Goal: Transaction & Acquisition: Purchase product/service

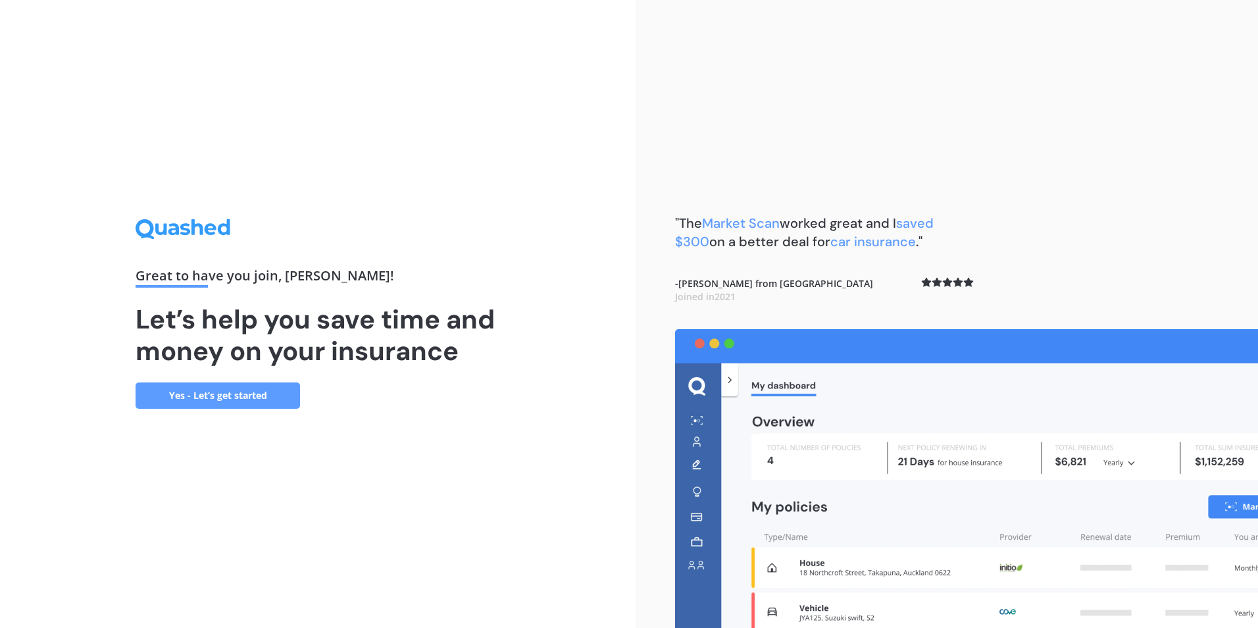
click at [224, 393] on link "Yes - Let’s get started" at bounding box center [218, 395] width 165 height 26
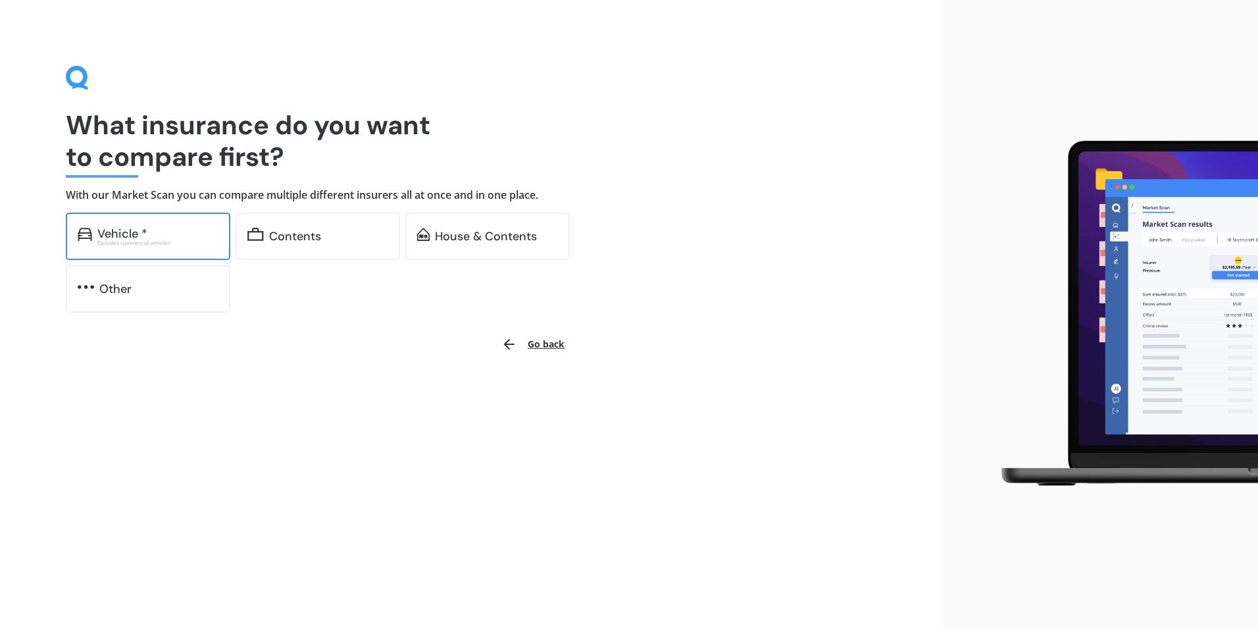
click at [168, 241] on div "Excludes commercial vehicles" at bounding box center [157, 242] width 121 height 5
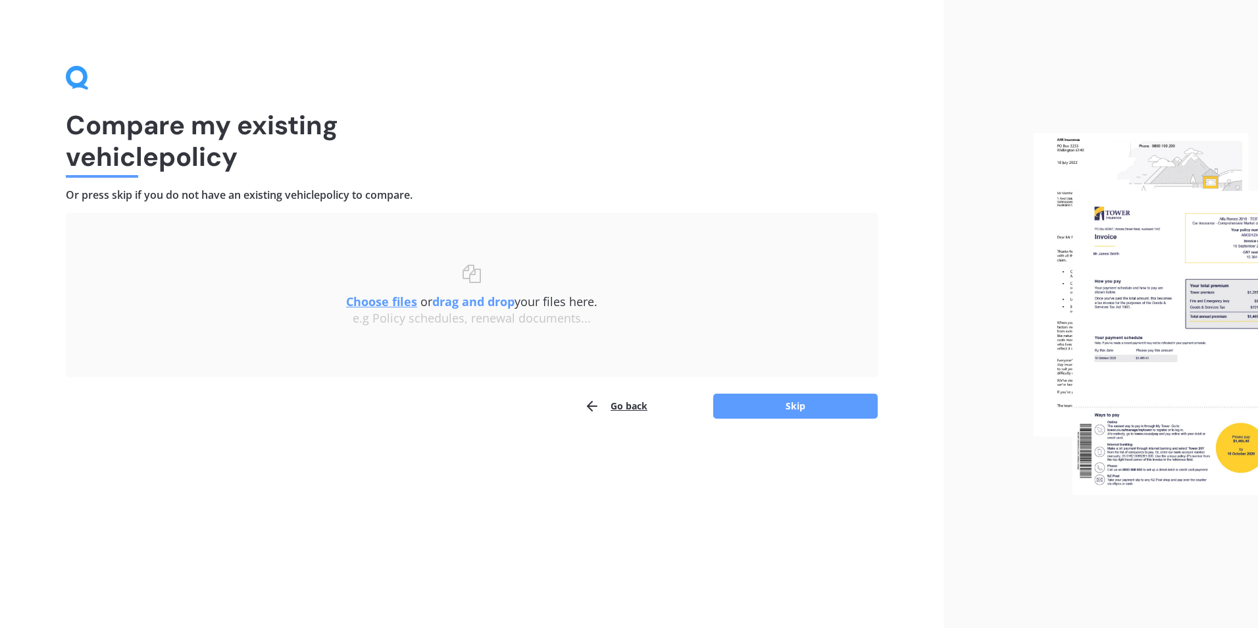
click at [611, 395] on button "Go back" at bounding box center [615, 406] width 63 height 26
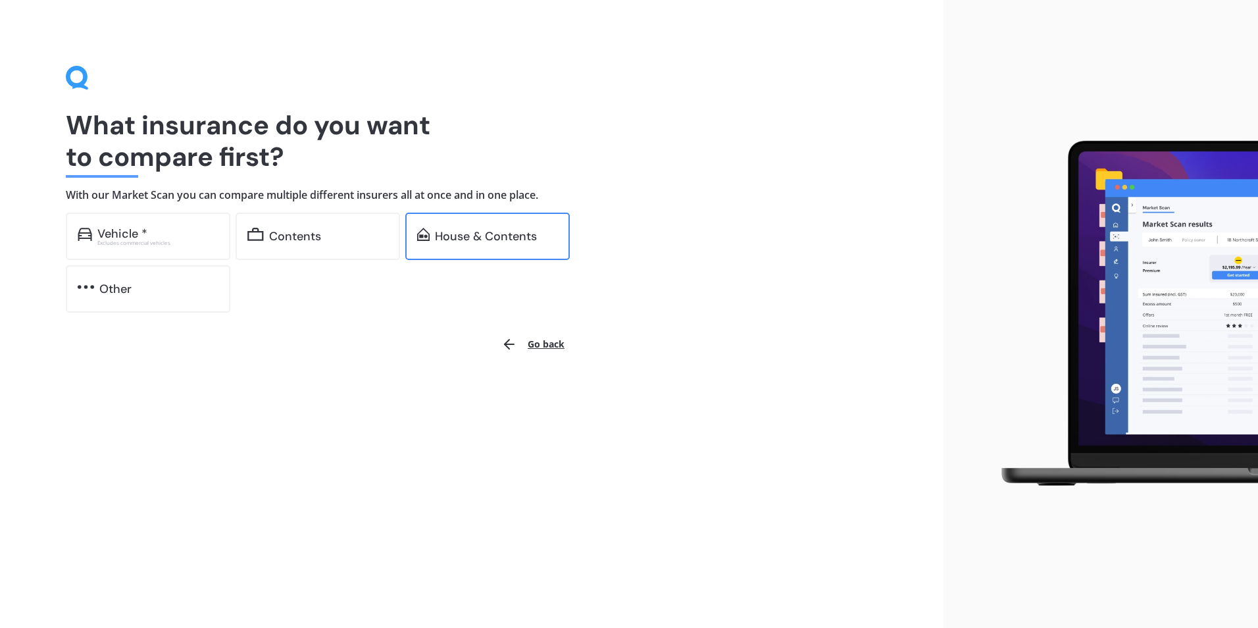
click at [442, 234] on div "House & Contents" at bounding box center [486, 236] width 102 height 13
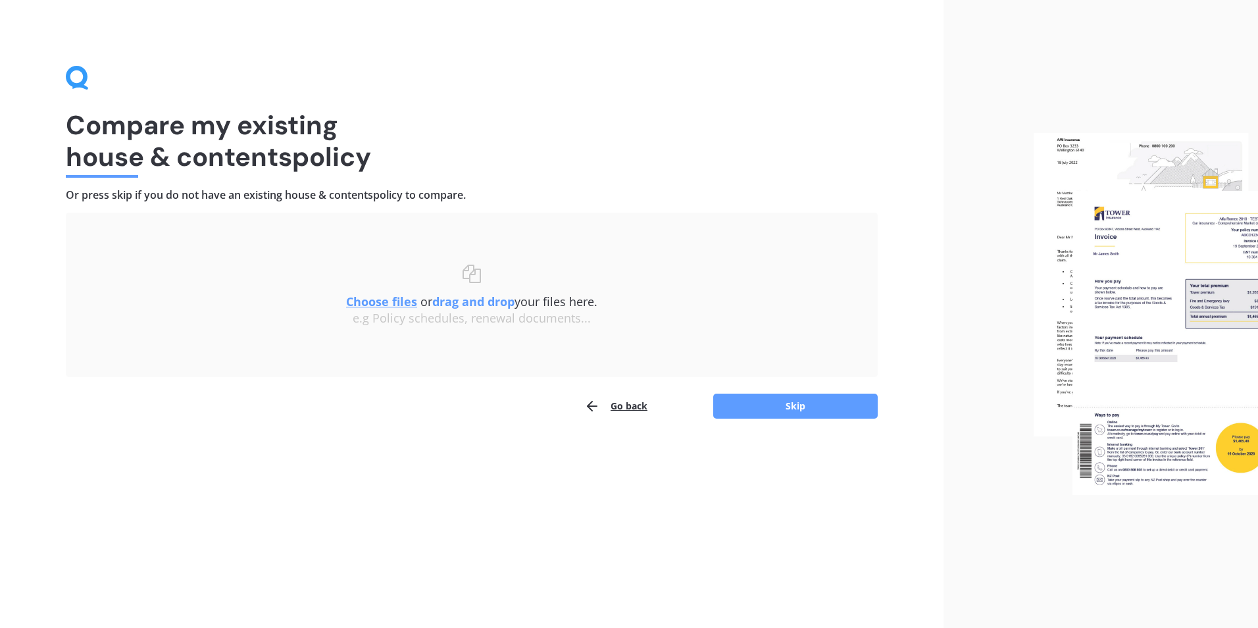
click at [632, 405] on button "Go back" at bounding box center [615, 406] width 63 height 26
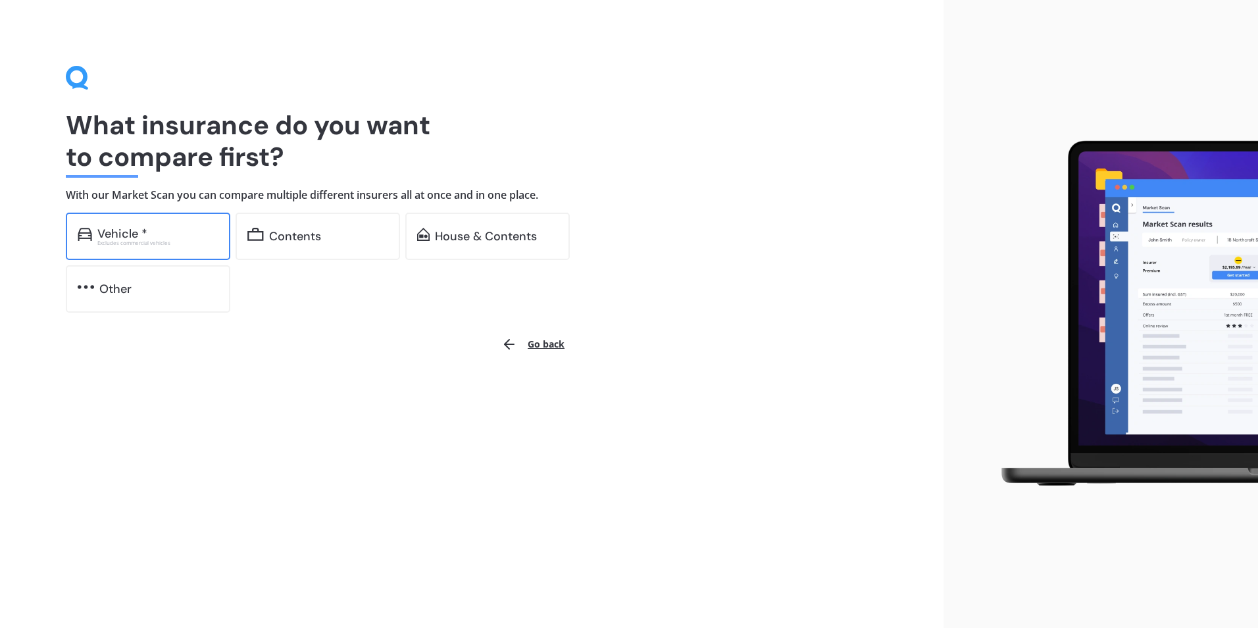
click at [124, 232] on div "Vehicle *" at bounding box center [122, 233] width 50 height 13
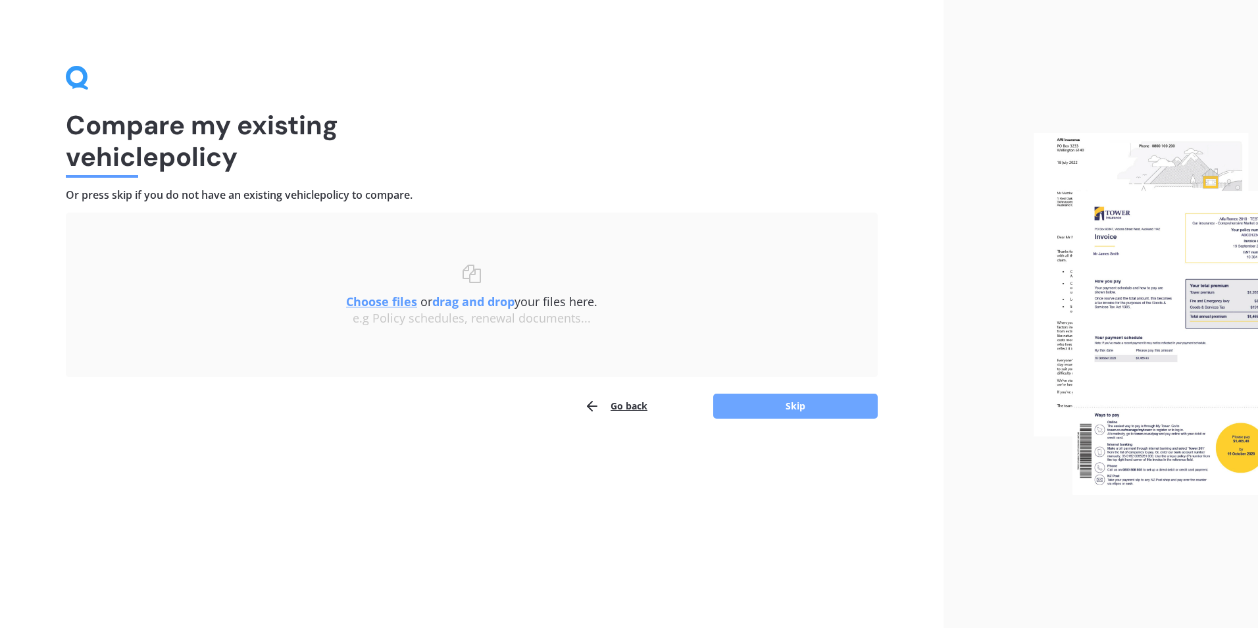
click at [769, 409] on button "Skip" at bounding box center [795, 406] width 165 height 25
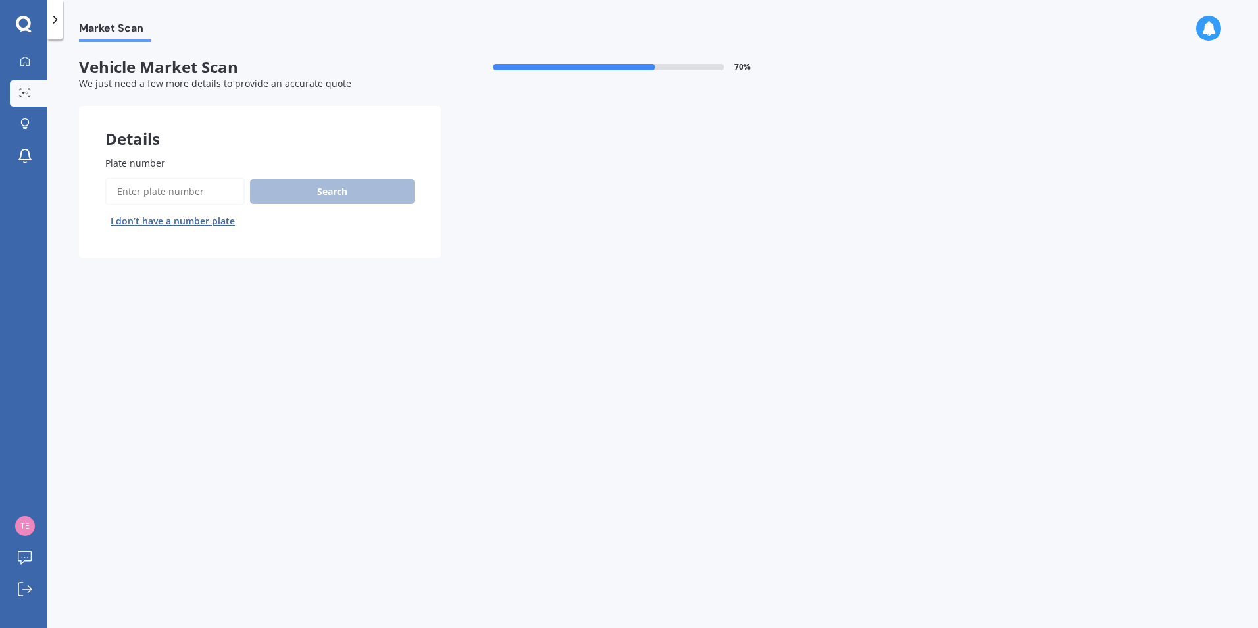
click at [190, 185] on input "Plate number" at bounding box center [175, 192] width 140 height 28
type input "ITAJI"
click at [327, 193] on button "Search" at bounding box center [332, 191] width 165 height 25
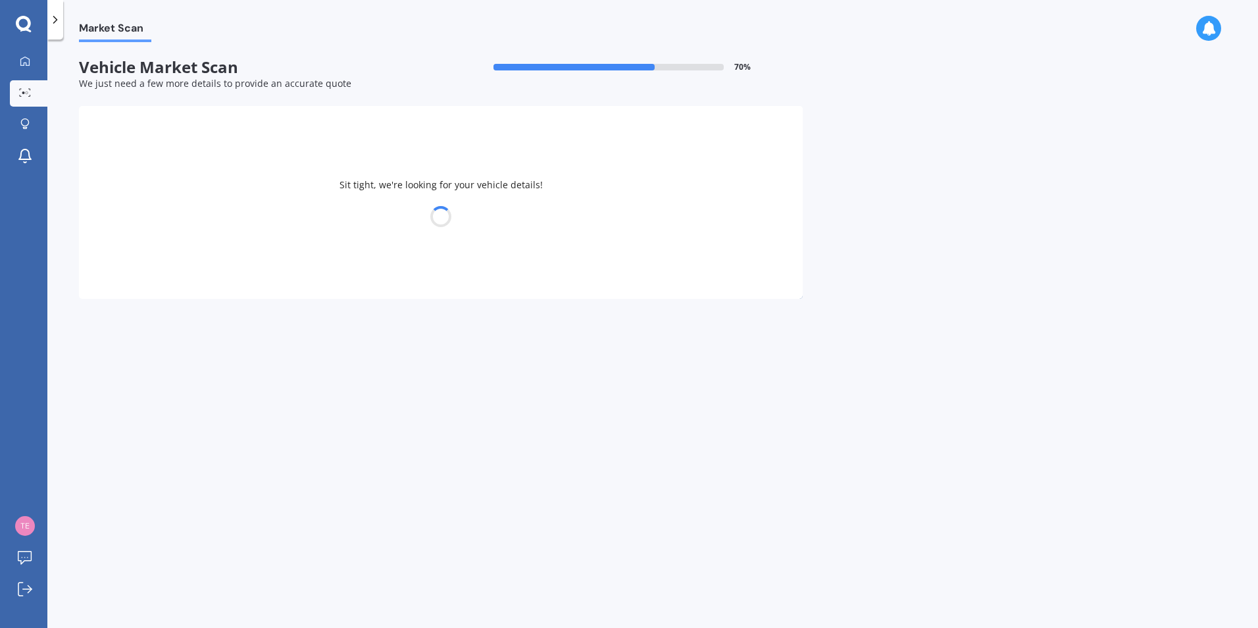
select select "BMW"
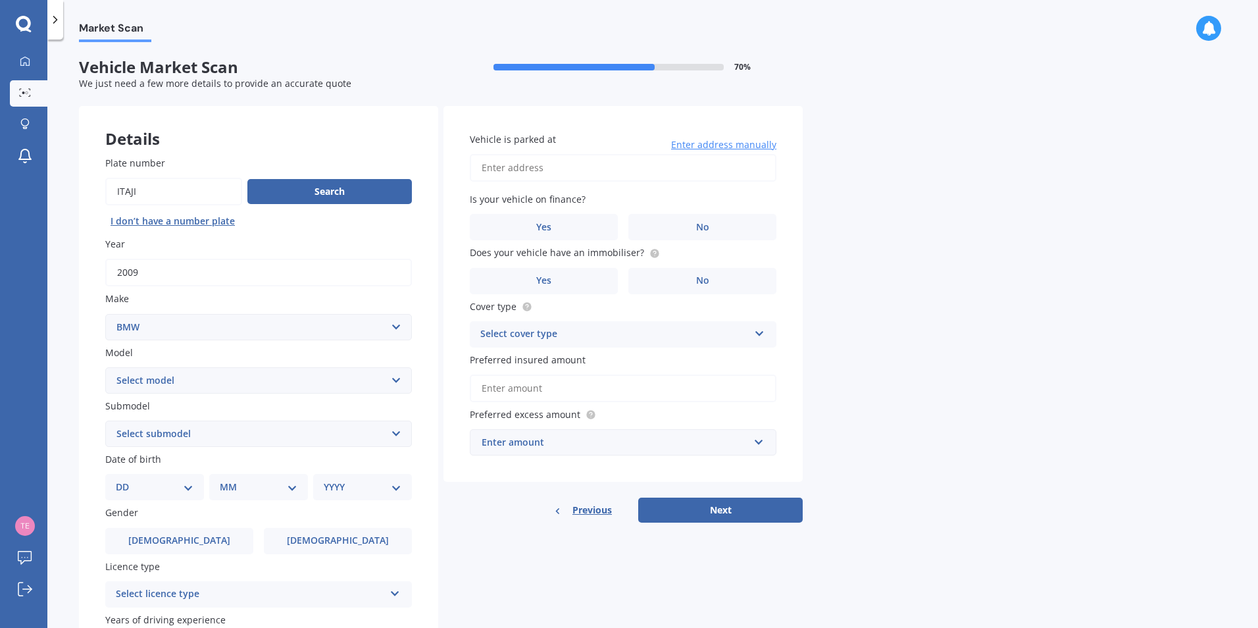
click at [392, 380] on select "Select model 116 116I 118 118D 120 130 218D 220I 225 250 316 318 320 320 i 323 …" at bounding box center [258, 380] width 307 height 26
click at [396, 378] on select "Select model 116 116I 118 118D 120 130 218D 220I 225 250 316 318 320 320 i 323 …" at bounding box center [258, 380] width 307 height 26
select select "530"
click at [105, 367] on select "Select model 116 116I 118 118D 120 130 218D 220I 225 250 316 318 320 320 i 323 …" at bounding box center [258, 380] width 307 height 26
click at [225, 438] on select "Select submodel (All other) D e Hybrid i" at bounding box center [258, 434] width 307 height 26
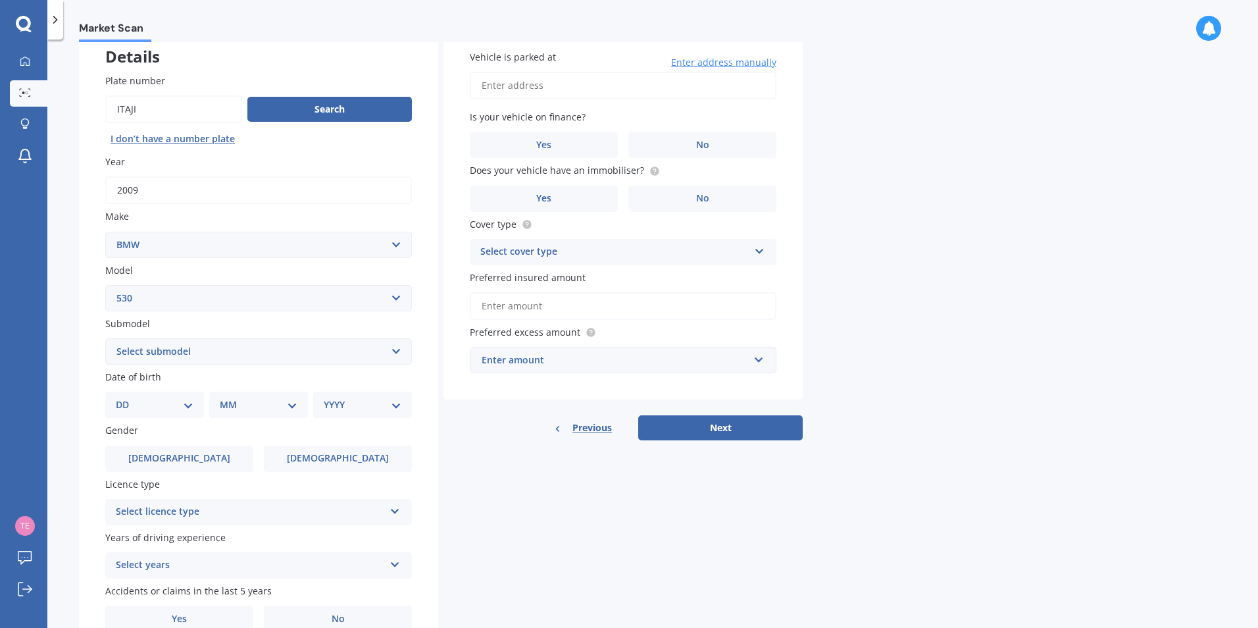
scroll to position [132, 0]
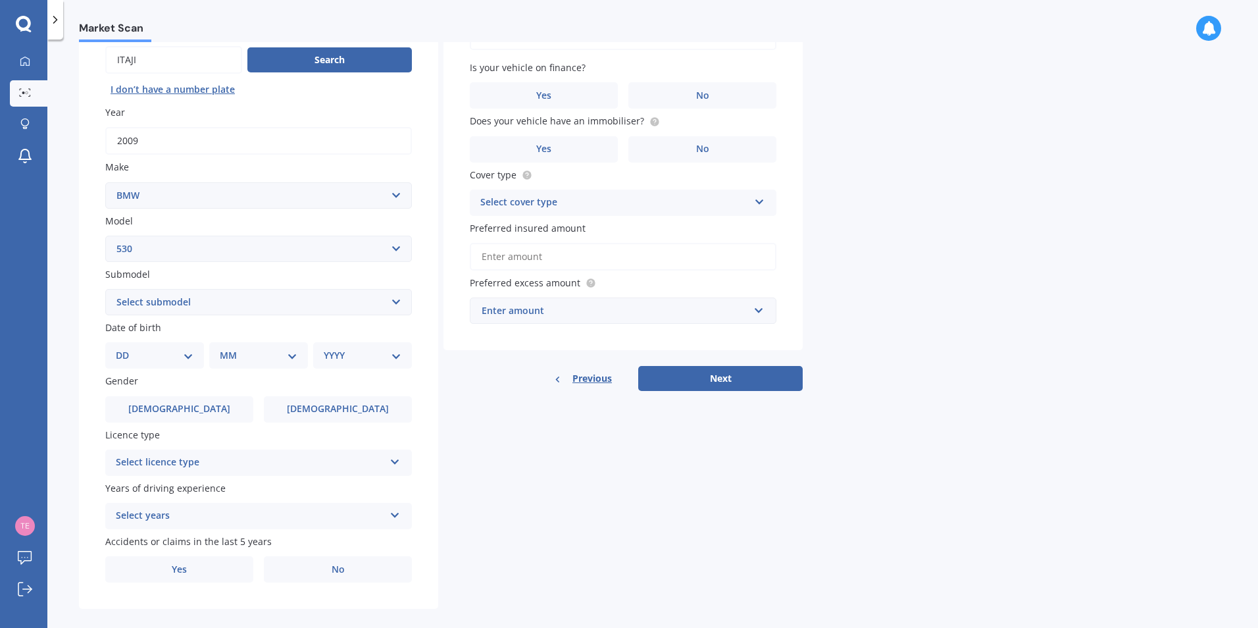
click at [384, 300] on select "Select submodel (All other) D e Hybrid i" at bounding box center [258, 302] width 307 height 26
select select "I"
click at [105, 289] on select "Select submodel (All other) D e Hybrid i" at bounding box center [258, 302] width 307 height 26
click at [176, 353] on select "DD 01 02 03 04 05 06 07 08 09 10 11 12 13 14 15 16 17 18 19 20 21 22 23 24 25 2…" at bounding box center [155, 355] width 78 height 14
select select "11"
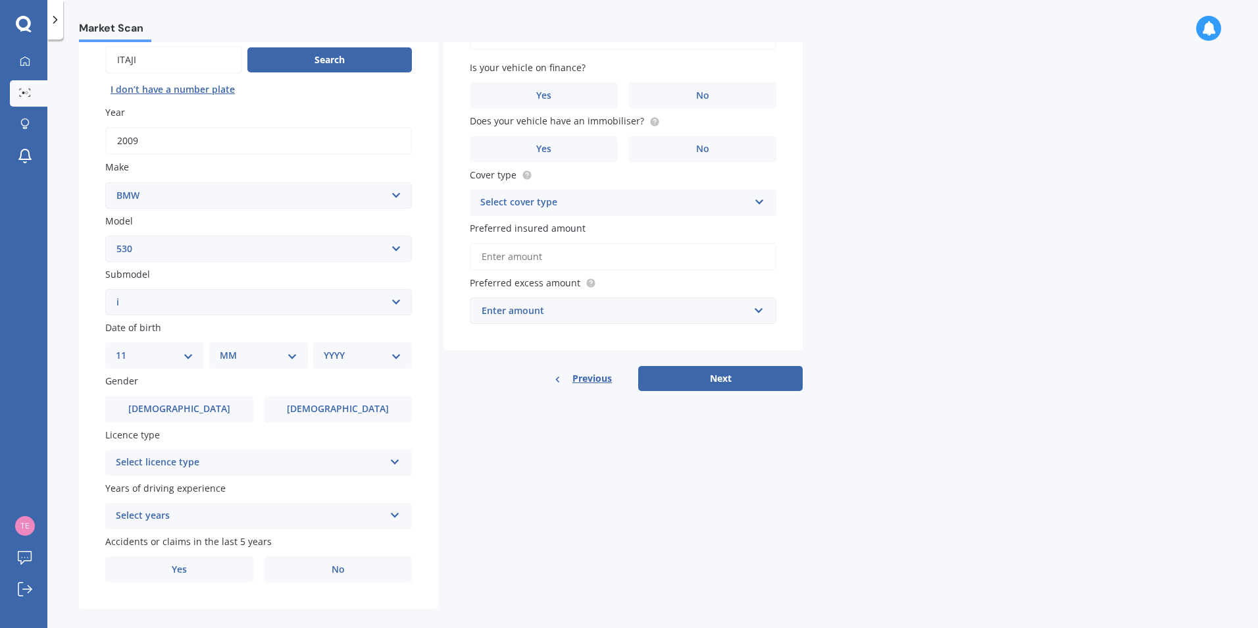
click at [126, 348] on select "DD 01 02 03 04 05 06 07 08 09 10 11 12 13 14 15 16 17 18 19 20 21 22 23 24 25 2…" at bounding box center [155, 355] width 78 height 14
click at [238, 351] on select "MM 01 02 03 04 05 06 07 08 09 10 11 12" at bounding box center [261, 355] width 72 height 14
select select "09"
click at [225, 348] on select "MM 01 02 03 04 05 06 07 08 09 10 11 12" at bounding box center [261, 355] width 72 height 14
click at [347, 357] on select "YYYY 2025 2024 2023 2022 2021 2020 2019 2018 2017 2016 2015 2014 2013 2012 2011…" at bounding box center [360, 355] width 72 height 14
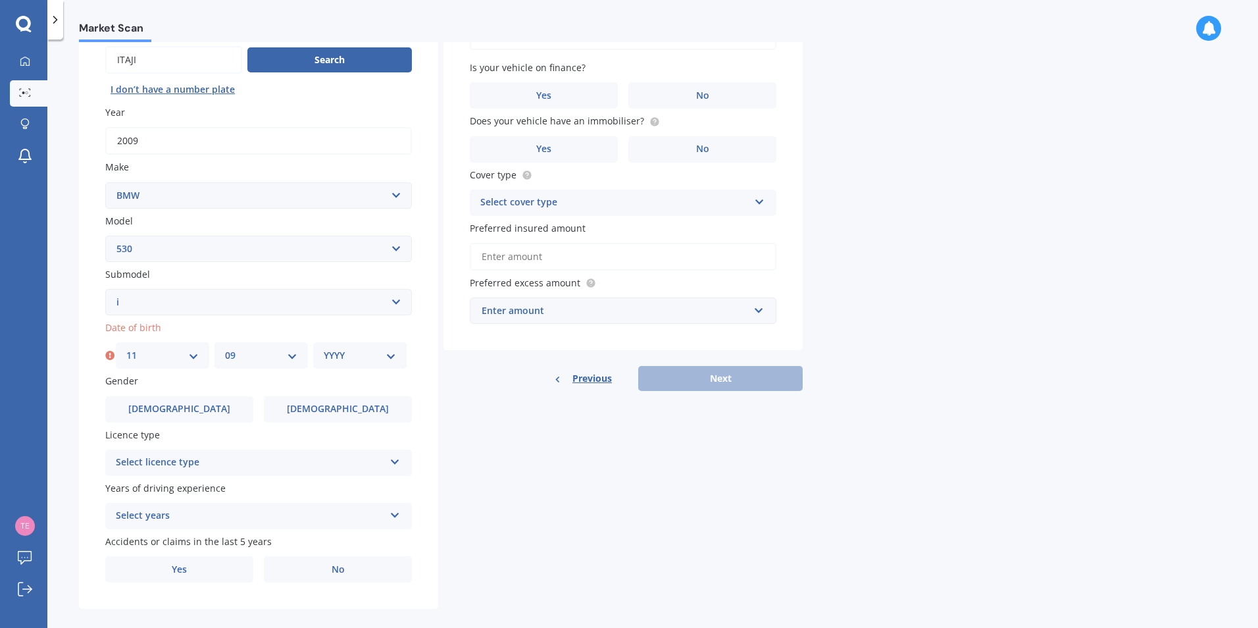
select select "1944"
click at [324, 348] on select "YYYY 2025 2024 2023 2022 2021 2020 2019 2018 2017 2016 2015 2014 2013 2012 2011…" at bounding box center [360, 355] width 72 height 14
click at [393, 464] on icon at bounding box center [395, 459] width 11 height 9
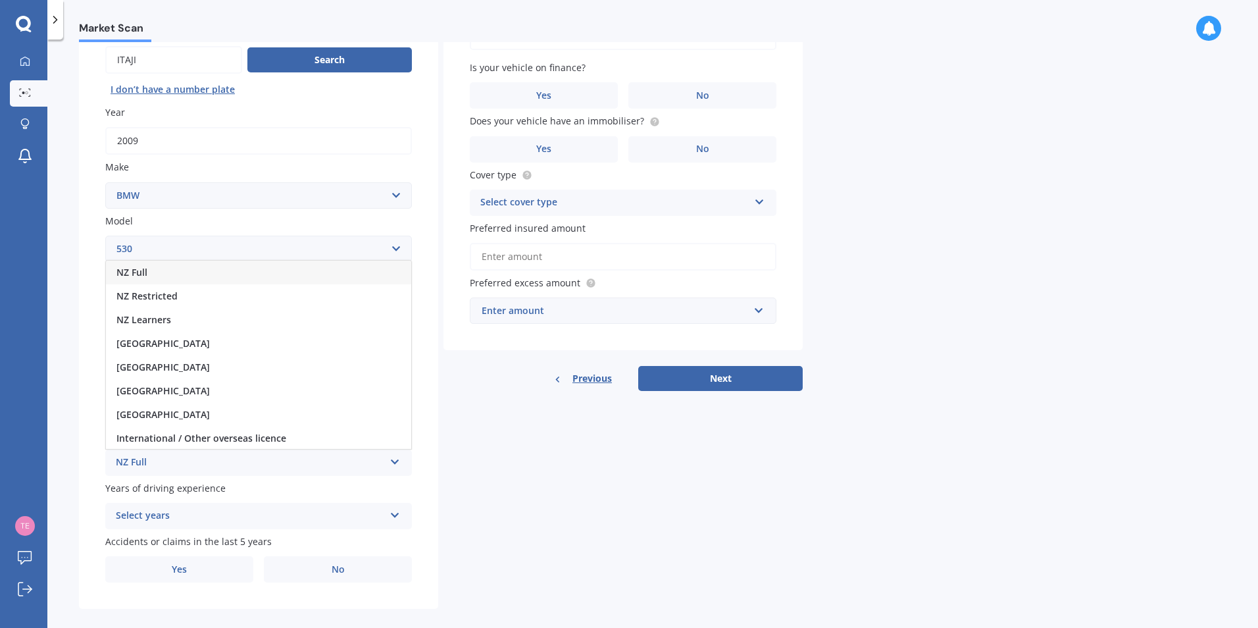
click at [146, 271] on span "NZ Full" at bounding box center [131, 272] width 31 height 13
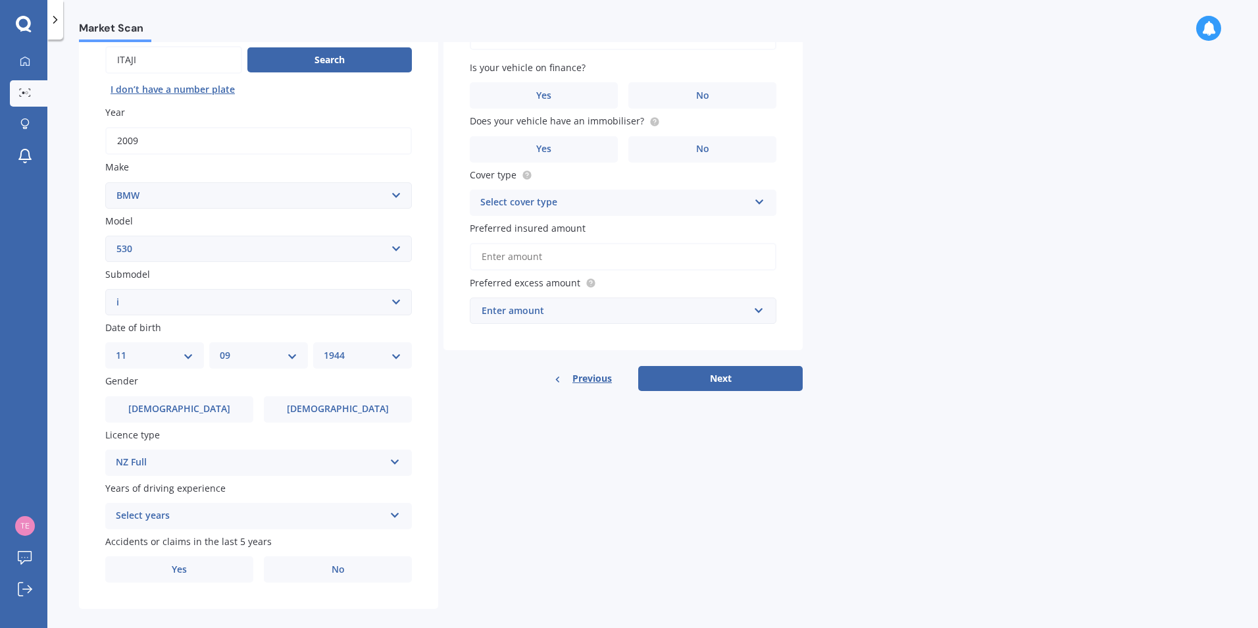
click at [394, 517] on icon at bounding box center [395, 512] width 11 height 9
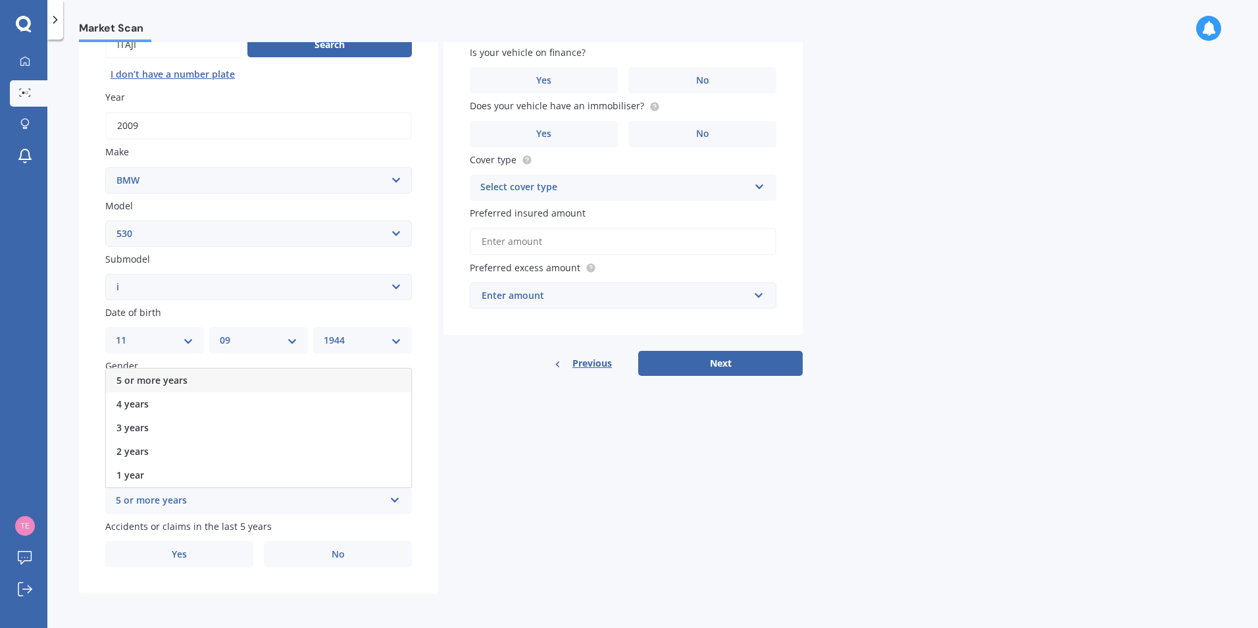
click at [176, 375] on span "5 or more years" at bounding box center [151, 380] width 71 height 13
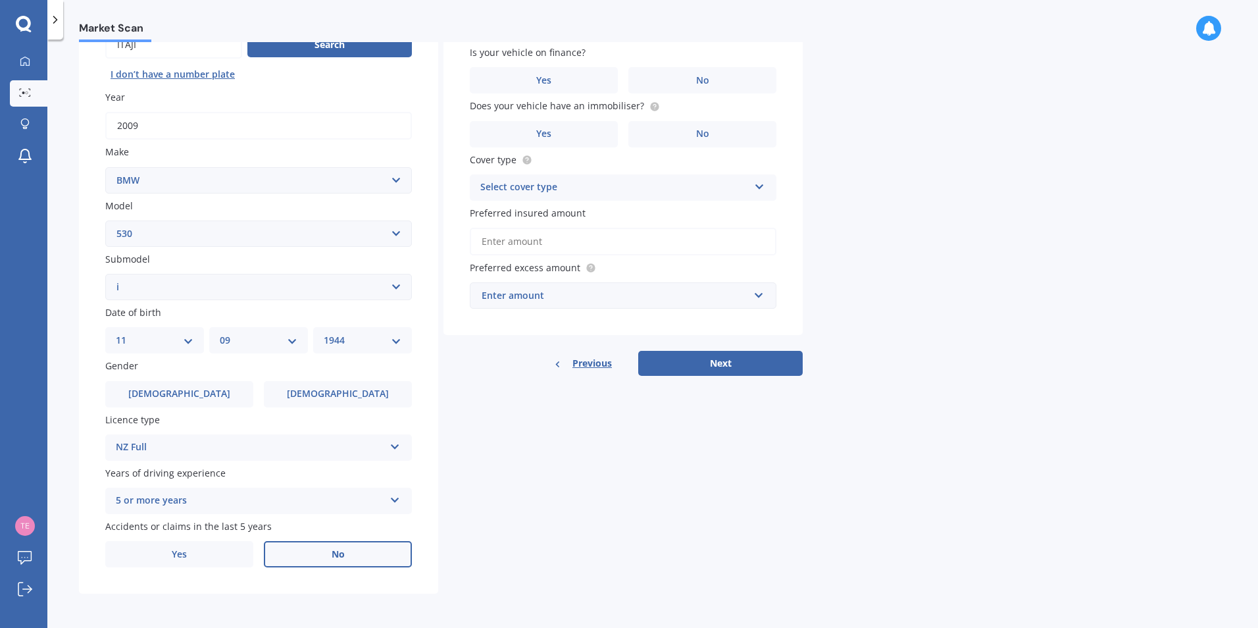
click at [326, 555] on label "No" at bounding box center [338, 554] width 148 height 26
click at [0, 0] on input "No" at bounding box center [0, 0] width 0 height 0
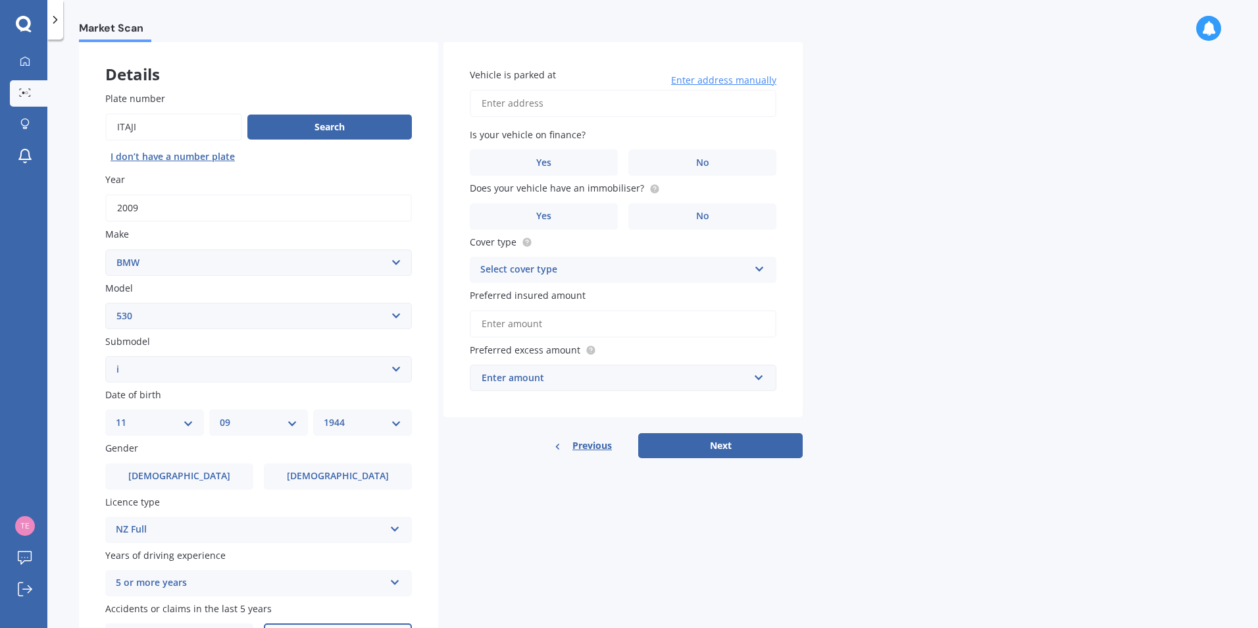
scroll to position [0, 0]
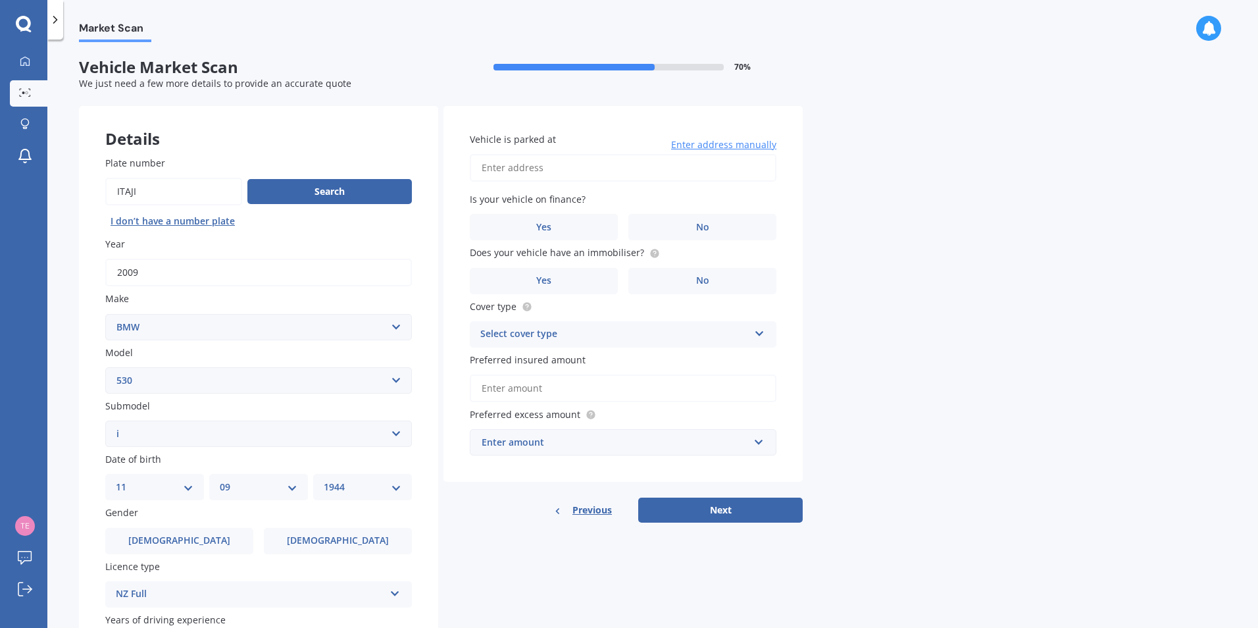
click at [581, 168] on input "Vehicle is parked at" at bounding box center [623, 168] width 307 height 28
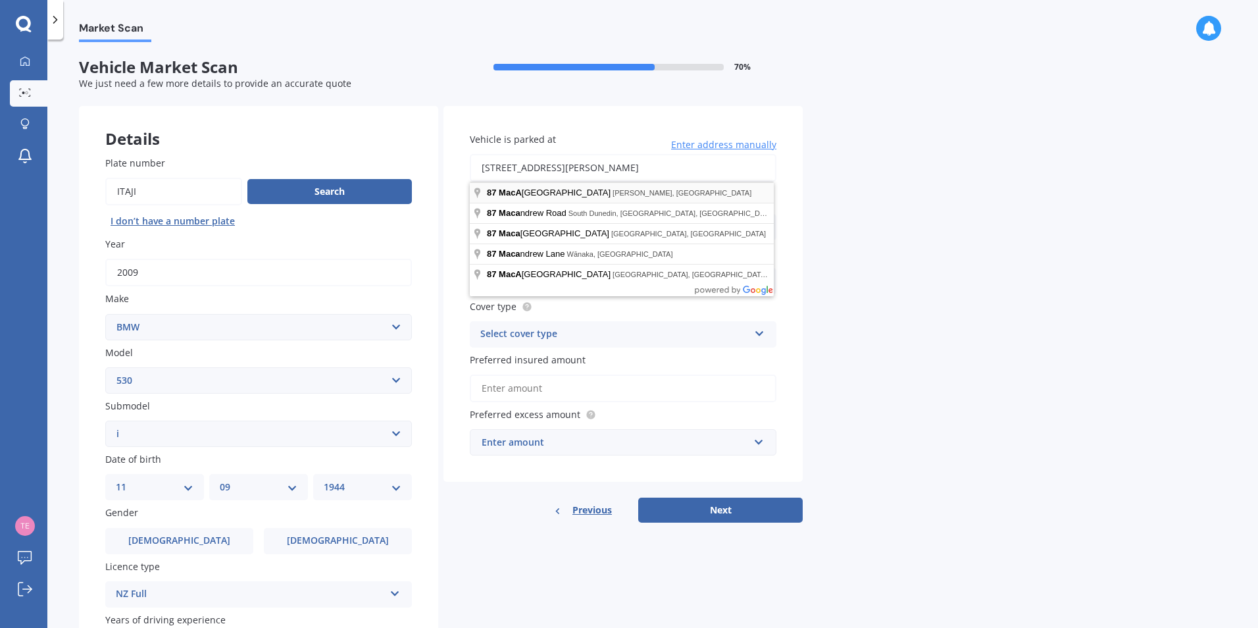
type input "[STREET_ADDRESS][PERSON_NAME]"
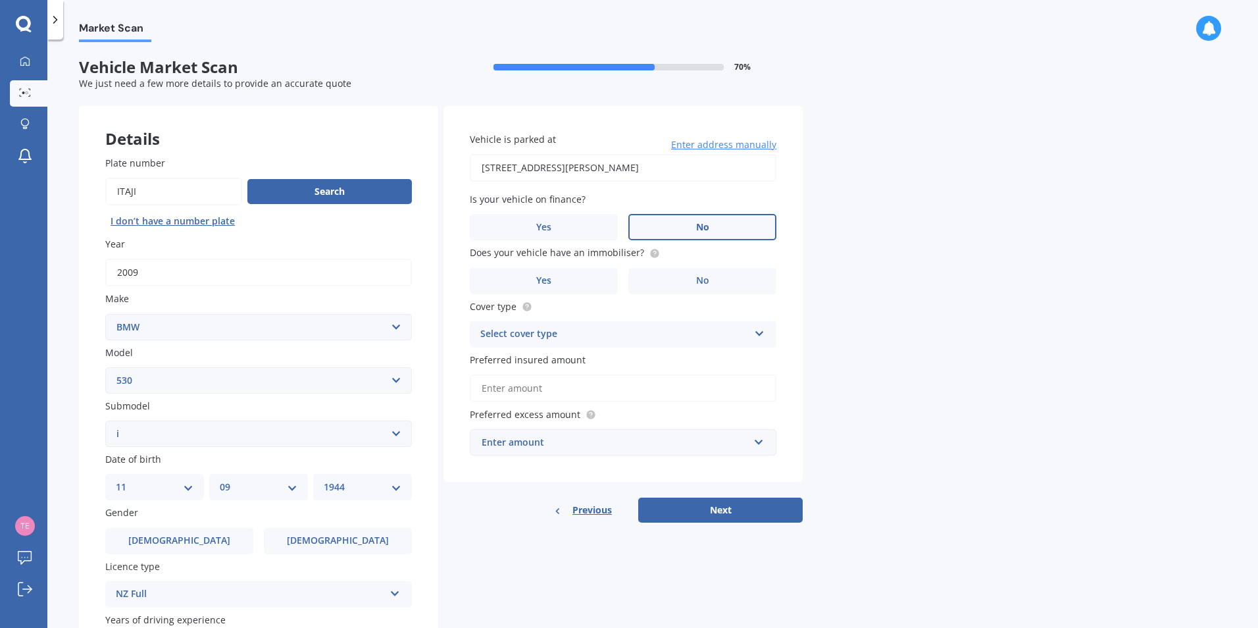
click at [683, 221] on label "No" at bounding box center [703, 227] width 148 height 26
click at [0, 0] on input "No" at bounding box center [0, 0] width 0 height 0
click at [668, 275] on label "No" at bounding box center [703, 281] width 148 height 26
click at [0, 0] on input "No" at bounding box center [0, 0] width 0 height 0
click at [757, 335] on icon at bounding box center [759, 330] width 11 height 9
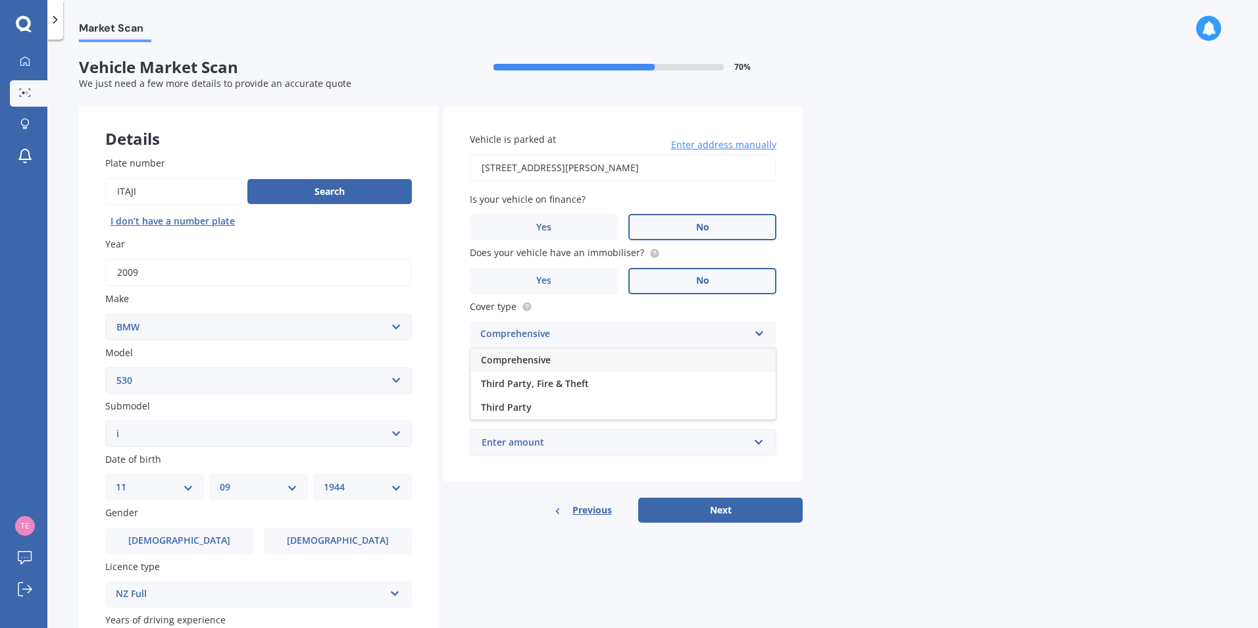
click at [549, 367] on div "Comprehensive" at bounding box center [623, 360] width 305 height 24
click at [553, 390] on input "Preferred insured amount" at bounding box center [623, 389] width 307 height 28
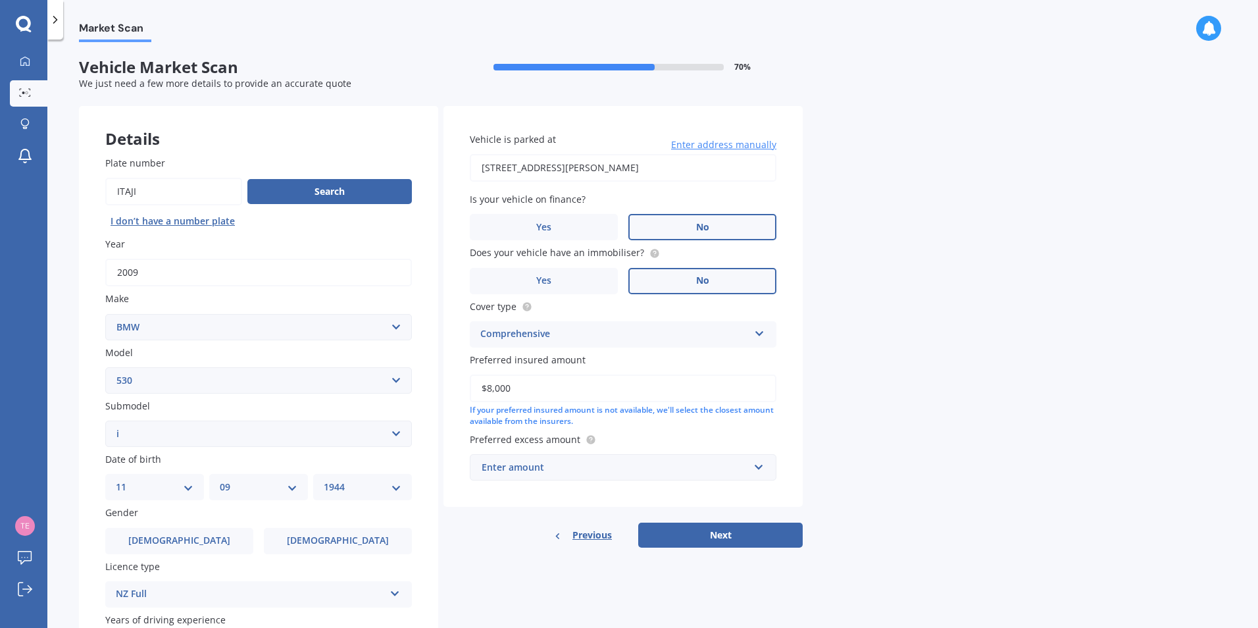
type input "$8,000"
click at [584, 470] on div "Enter amount" at bounding box center [615, 467] width 267 height 14
type input "1500"
click at [717, 527] on button "Next" at bounding box center [720, 535] width 165 height 25
click at [706, 529] on div "Previous Next" at bounding box center [623, 535] width 359 height 25
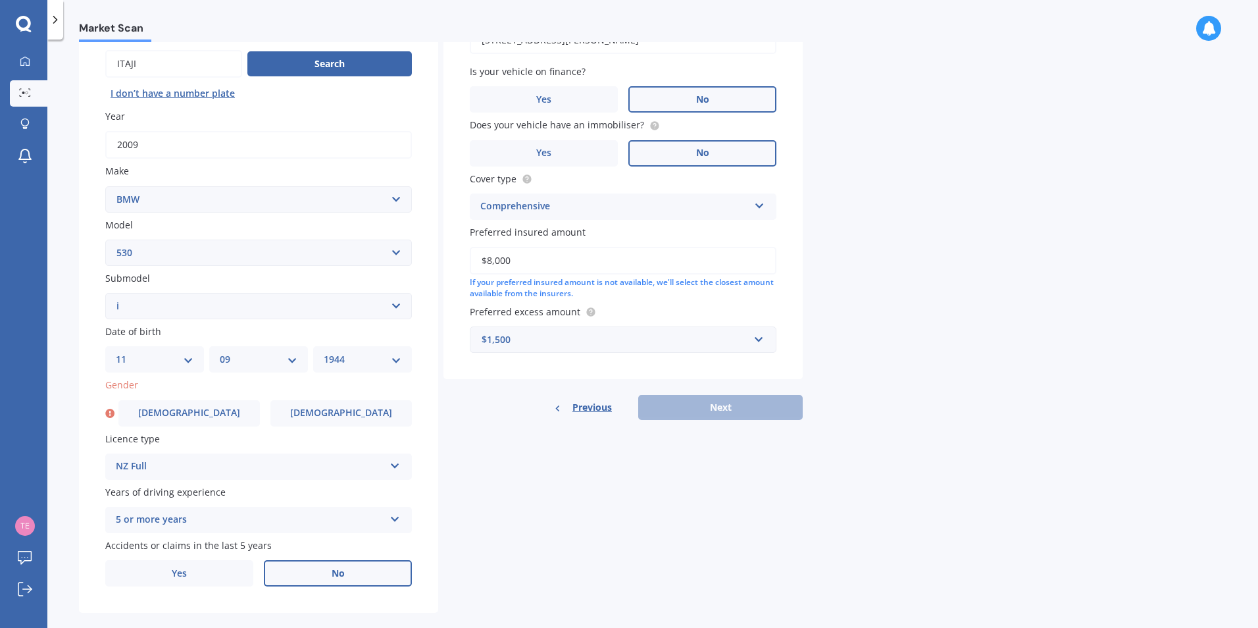
scroll to position [147, 0]
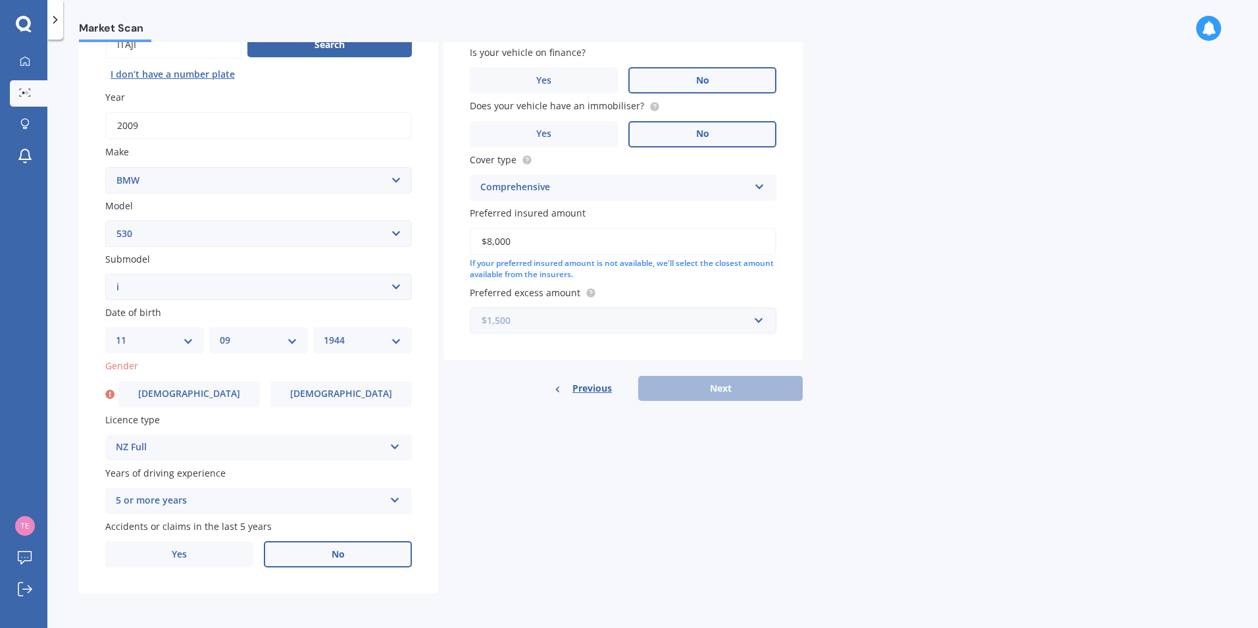
click at [759, 320] on input "text" at bounding box center [618, 320] width 295 height 25
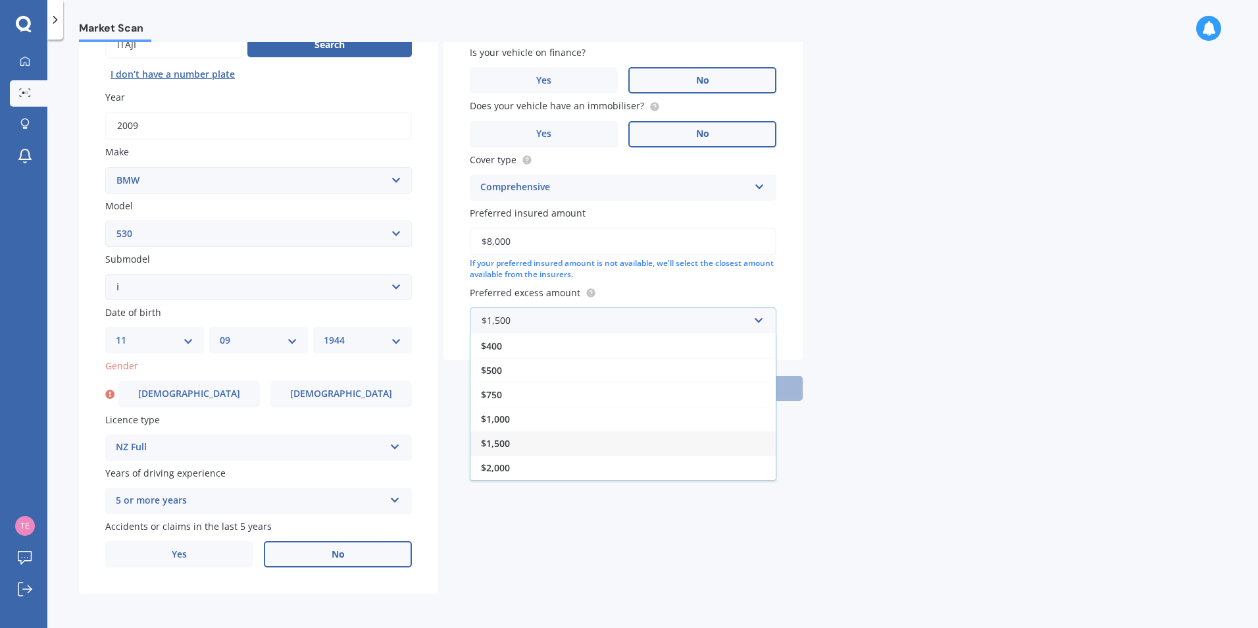
click at [516, 448] on div "$1,500" at bounding box center [623, 443] width 305 height 24
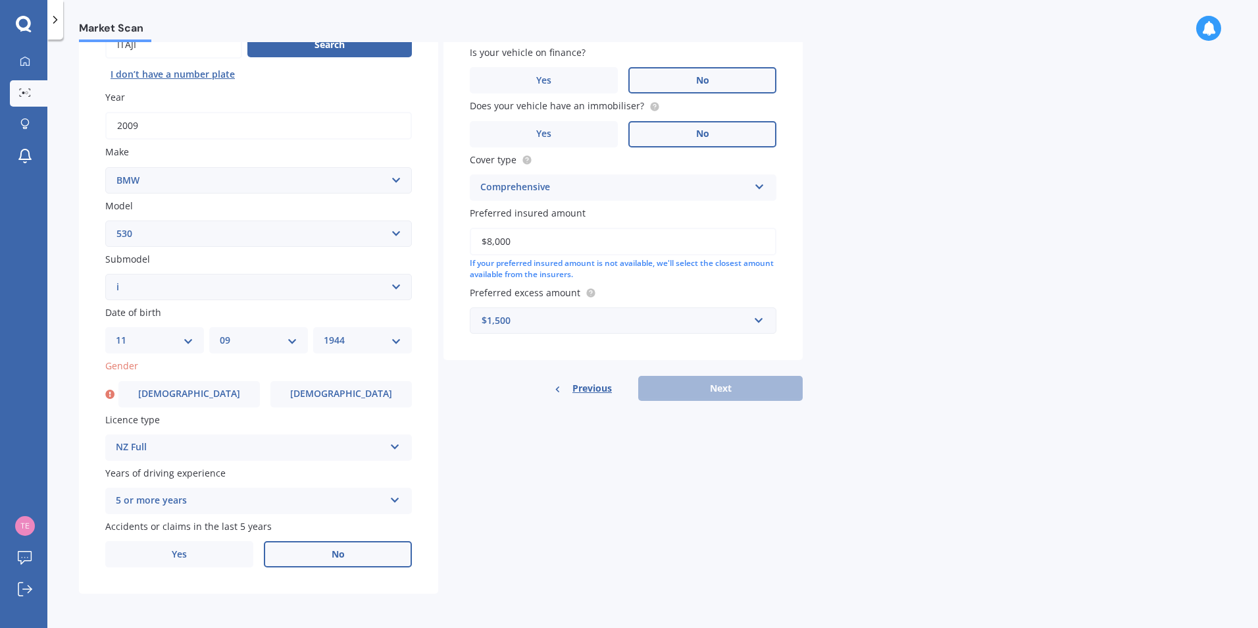
click at [710, 388] on div "Previous Next" at bounding box center [623, 388] width 359 height 25
click at [176, 394] on label "[DEMOGRAPHIC_DATA]" at bounding box center [189, 394] width 142 height 26
click at [0, 0] on input "[DEMOGRAPHIC_DATA]" at bounding box center [0, 0] width 0 height 0
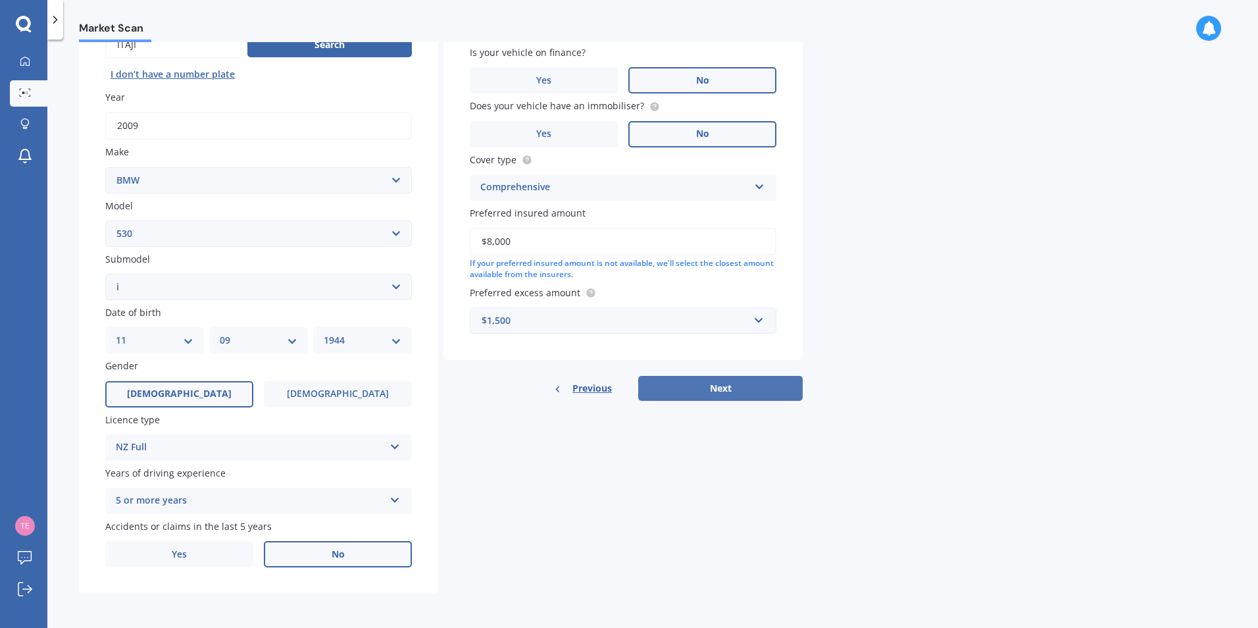
click at [723, 388] on button "Next" at bounding box center [720, 388] width 165 height 25
select select "11"
select select "09"
select select "1944"
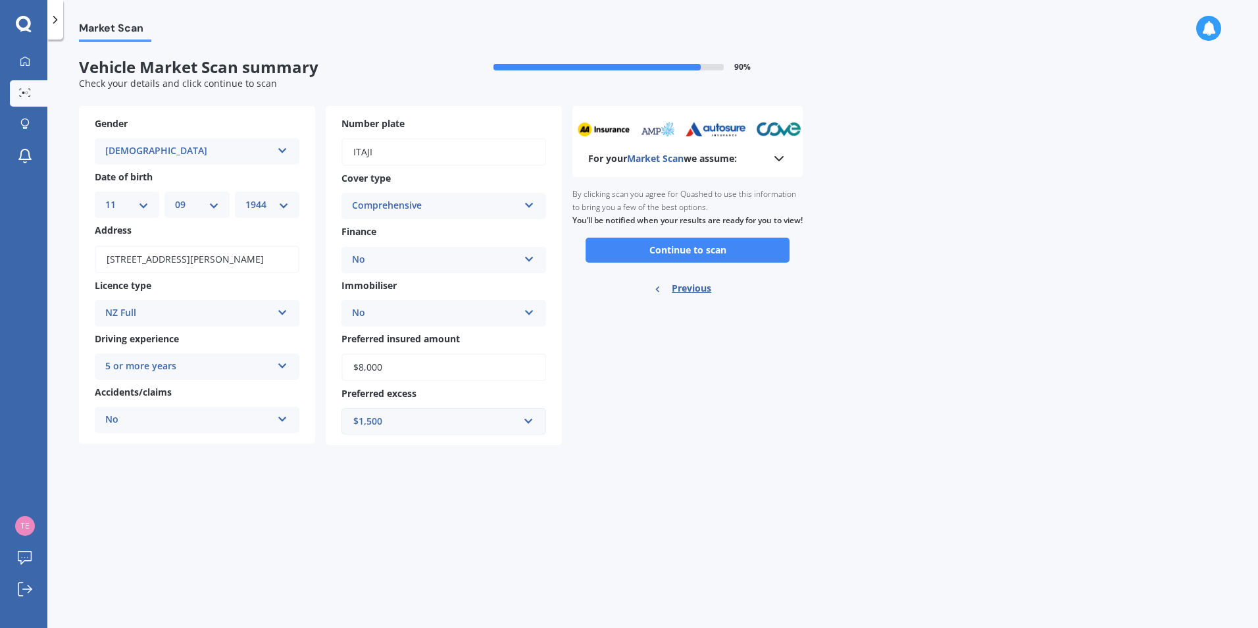
scroll to position [0, 0]
click at [681, 260] on button "Continue to scan" at bounding box center [688, 250] width 204 height 25
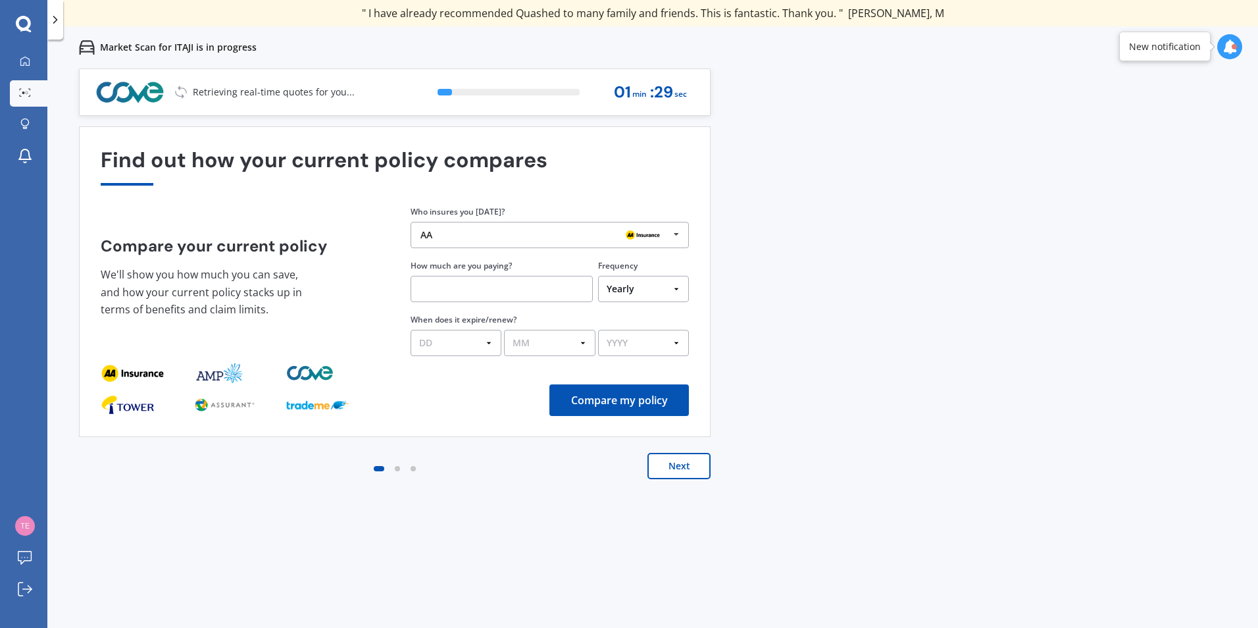
click at [434, 239] on div "AA" at bounding box center [545, 235] width 249 height 11
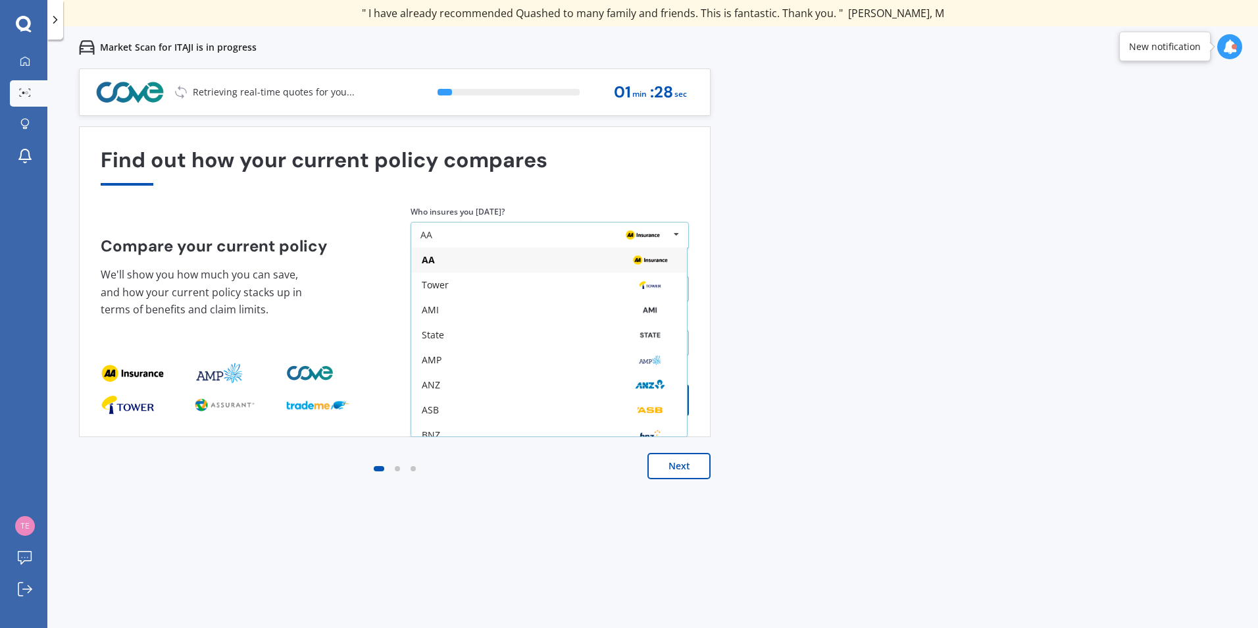
click at [428, 261] on div "AA" at bounding box center [428, 259] width 13 height 9
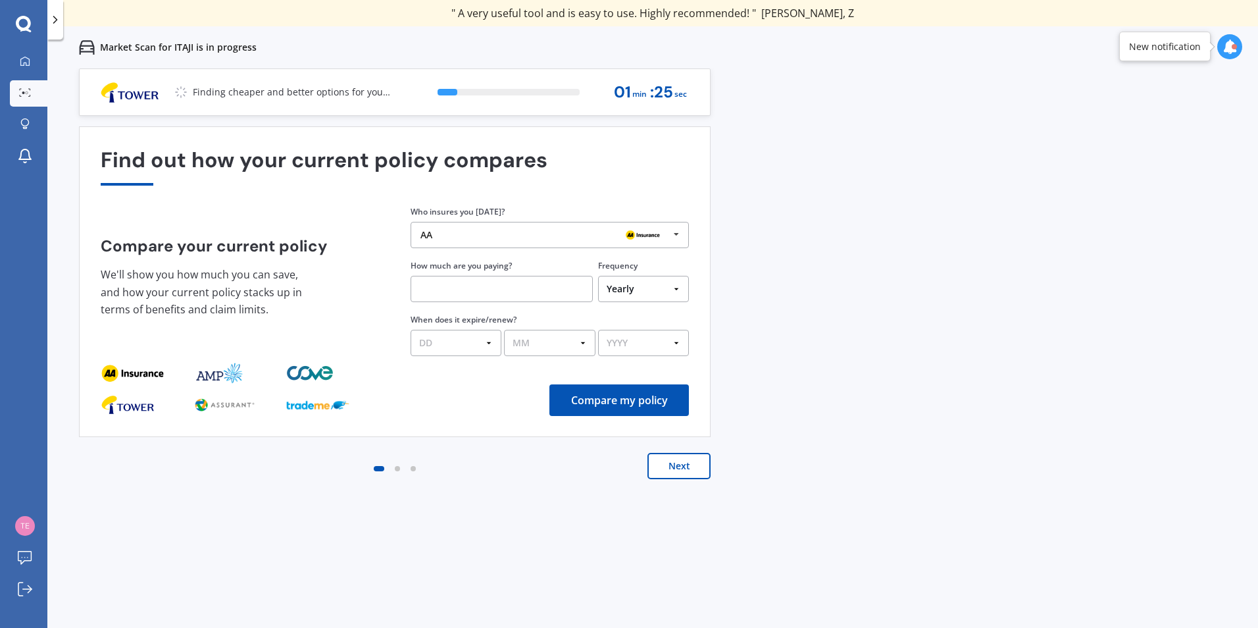
click at [452, 286] on input "text" at bounding box center [502, 289] width 182 height 26
click at [681, 294] on select "Yearly Six-Monthly Quarterly Monthly Fortnightly Weekly One-Off" at bounding box center [643, 289] width 91 height 26
select select "Monthly"
click at [598, 276] on select "Yearly Six-Monthly Quarterly Monthly Fortnightly Weekly One-Off" at bounding box center [643, 289] width 91 height 26
click at [489, 294] on input "text" at bounding box center [502, 289] width 182 height 26
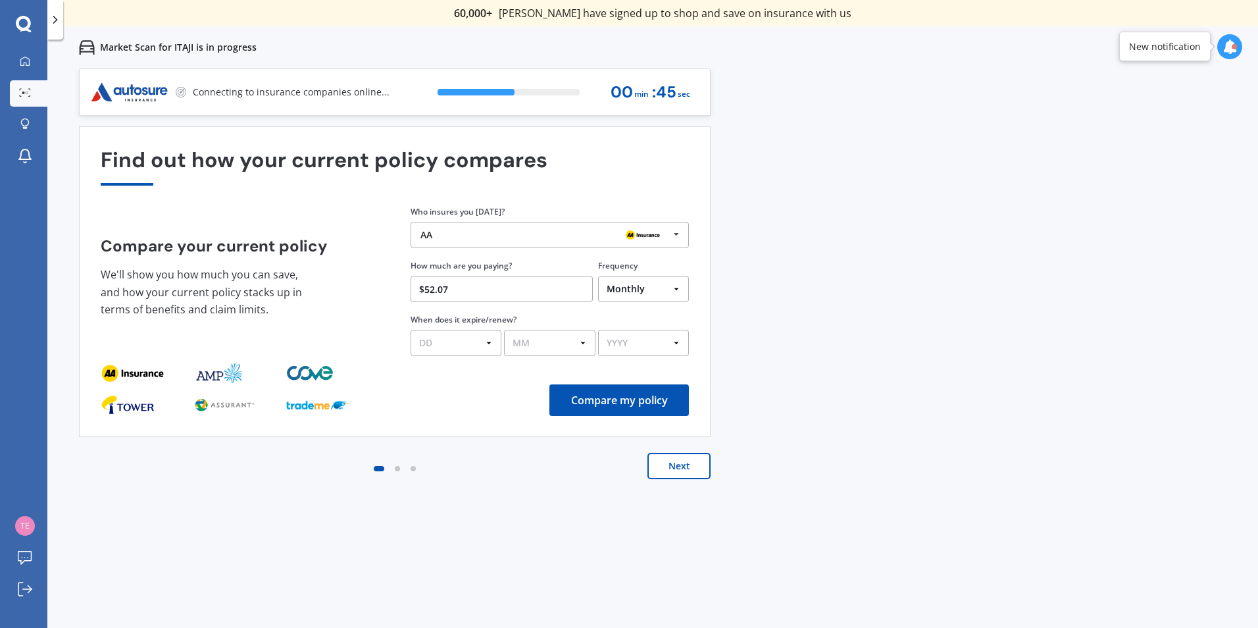
type input "$52.07"
click at [491, 342] on select "DD 01 02 03 04 05 06 07 08 09 10 11 12 13 14 15 16 17 18 19 20 21 22 23 24 25 2…" at bounding box center [456, 343] width 91 height 26
select select "23"
click at [411, 330] on select "DD 01 02 03 04 05 06 07 08 09 10 11 12 13 14 15 16 17 18 19 20 21 22 23 24 25 2…" at bounding box center [456, 343] width 91 height 26
click at [527, 348] on select "MM 01 02 03 04 05 06 07 08 09 10 11 12" at bounding box center [549, 343] width 91 height 26
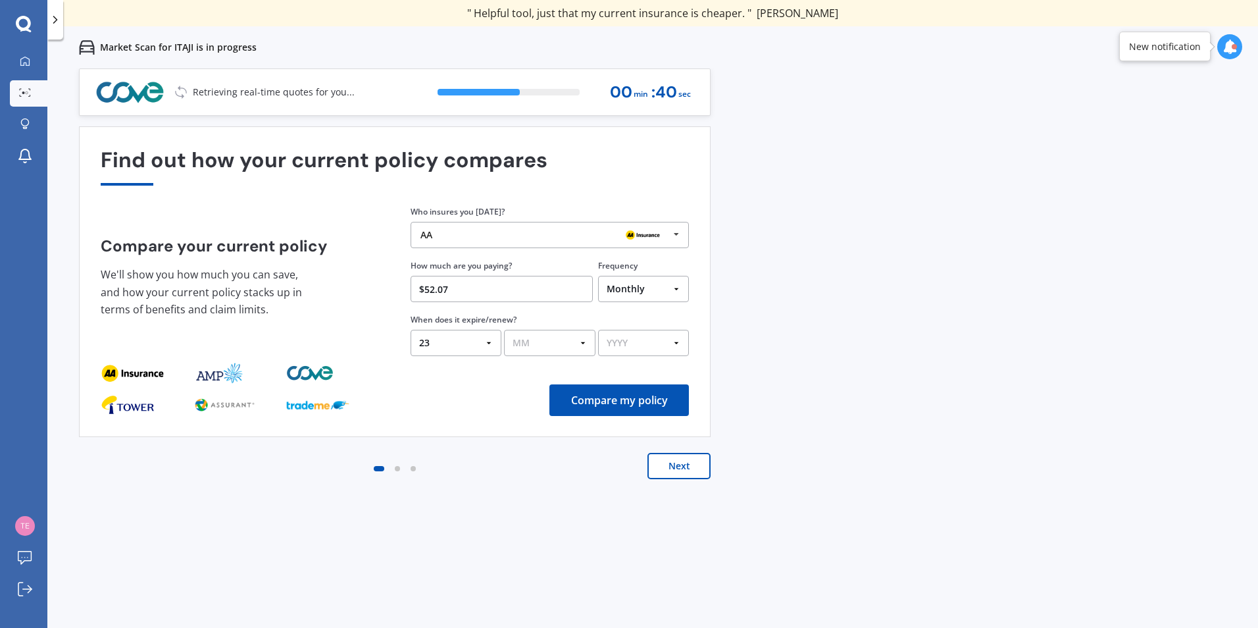
select select "01"
click at [504, 330] on select "MM 01 02 03 04 05 06 07 08 09 10 11 12" at bounding box center [549, 343] width 91 height 26
click at [658, 348] on select "YYYY 2026 2025 2024" at bounding box center [643, 343] width 91 height 26
select select "2026"
click at [598, 330] on select "YYYY 2026 2025 2024" at bounding box center [643, 343] width 91 height 26
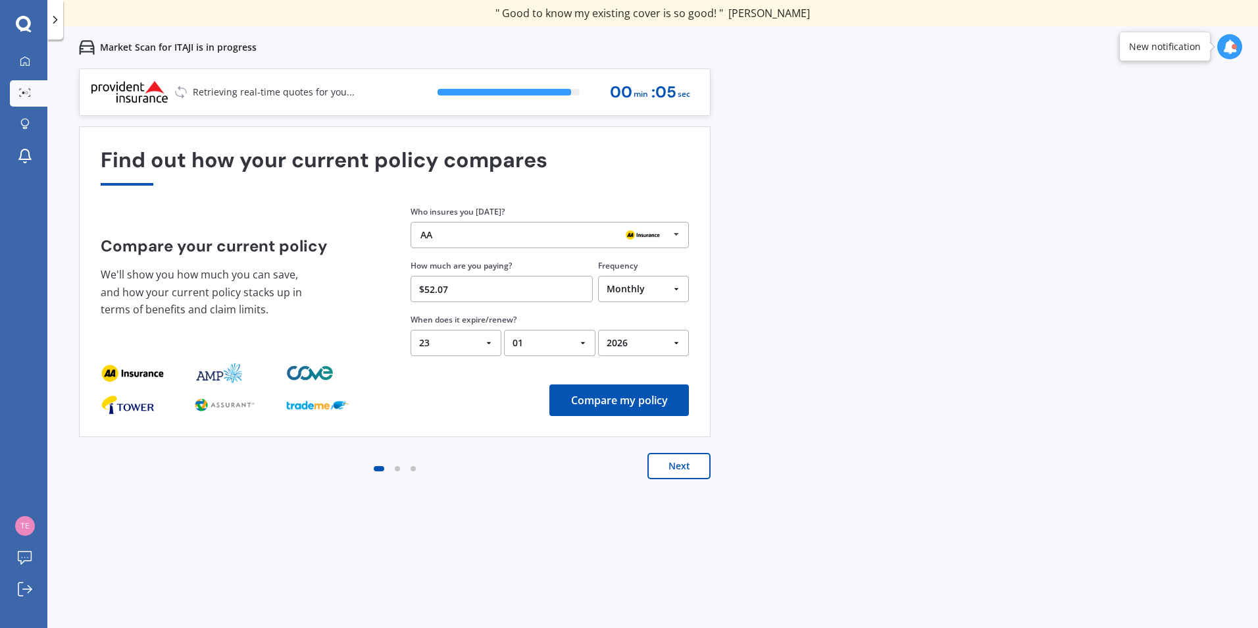
click at [613, 398] on button "Compare my policy" at bounding box center [620, 400] width 140 height 32
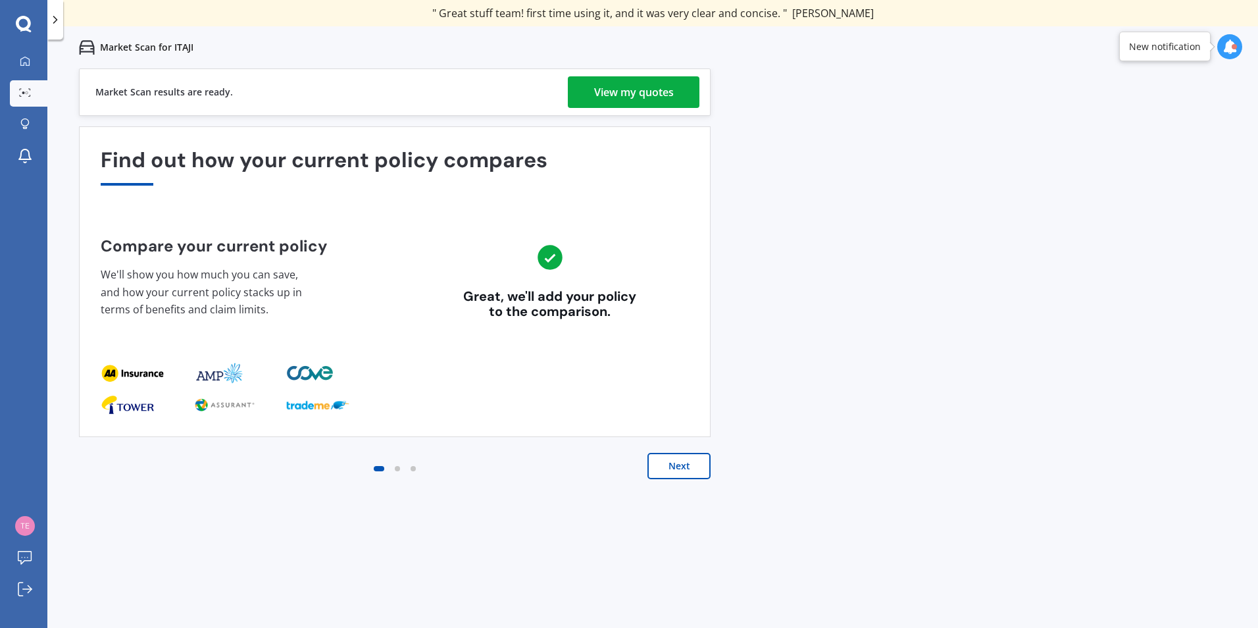
click at [640, 87] on div "View my quotes" at bounding box center [634, 92] width 80 height 32
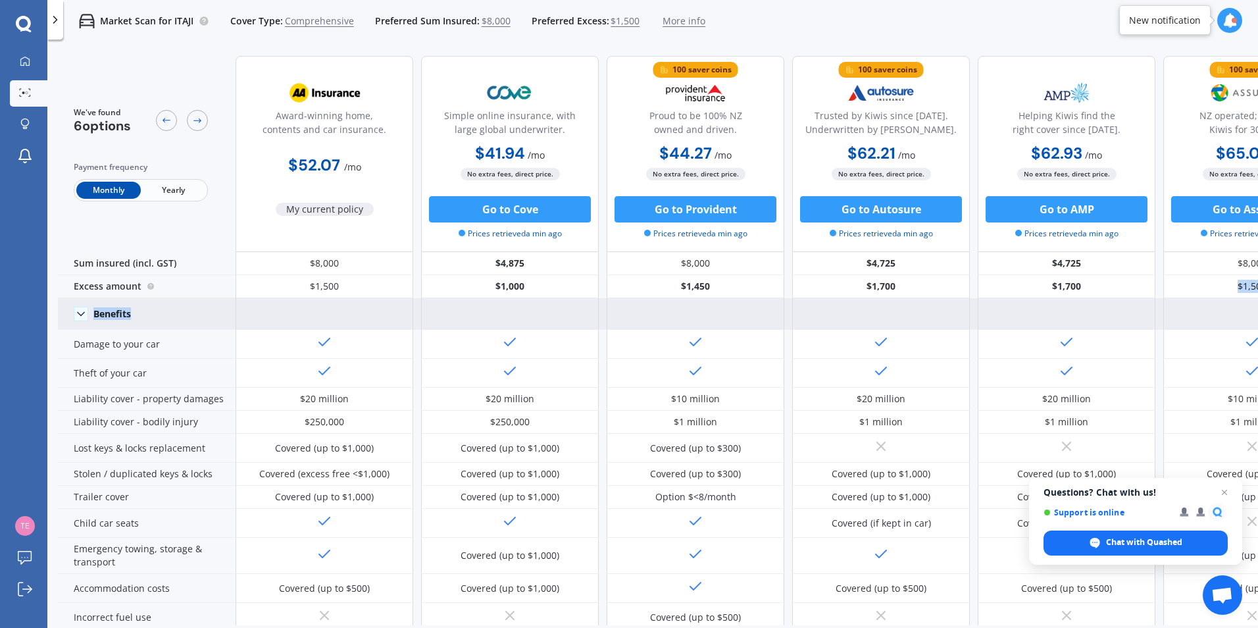
drag, startPoint x: 1143, startPoint y: 292, endPoint x: 1050, endPoint y: 300, distance: 93.9
drag, startPoint x: 769, startPoint y: 298, endPoint x: 692, endPoint y: 310, distance: 77.4
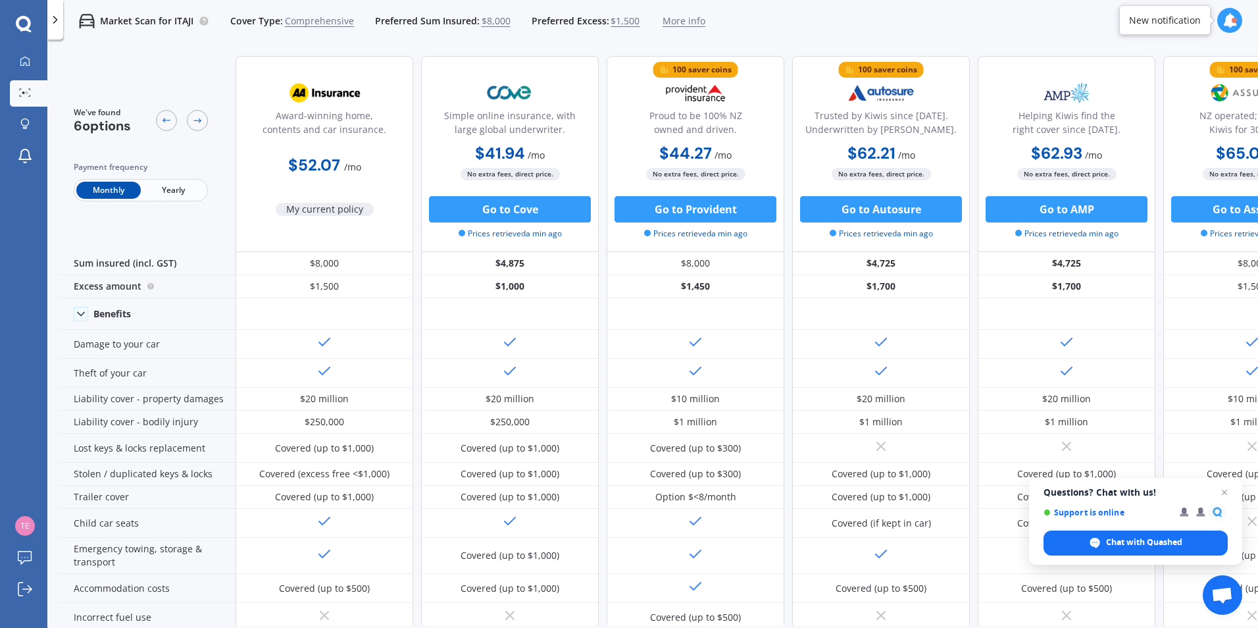
click at [1144, 21] on div "New notification" at bounding box center [1165, 20] width 72 height 13
click at [1227, 19] on icon at bounding box center [1230, 20] width 14 height 14
click at [839, 19] on div "Market Scan for ITAJI Cover Type: Comprehensive Preferred Sum Insured: $8,000 P…" at bounding box center [652, 21] width 1211 height 42
click at [53, 22] on icon at bounding box center [55, 19] width 13 height 13
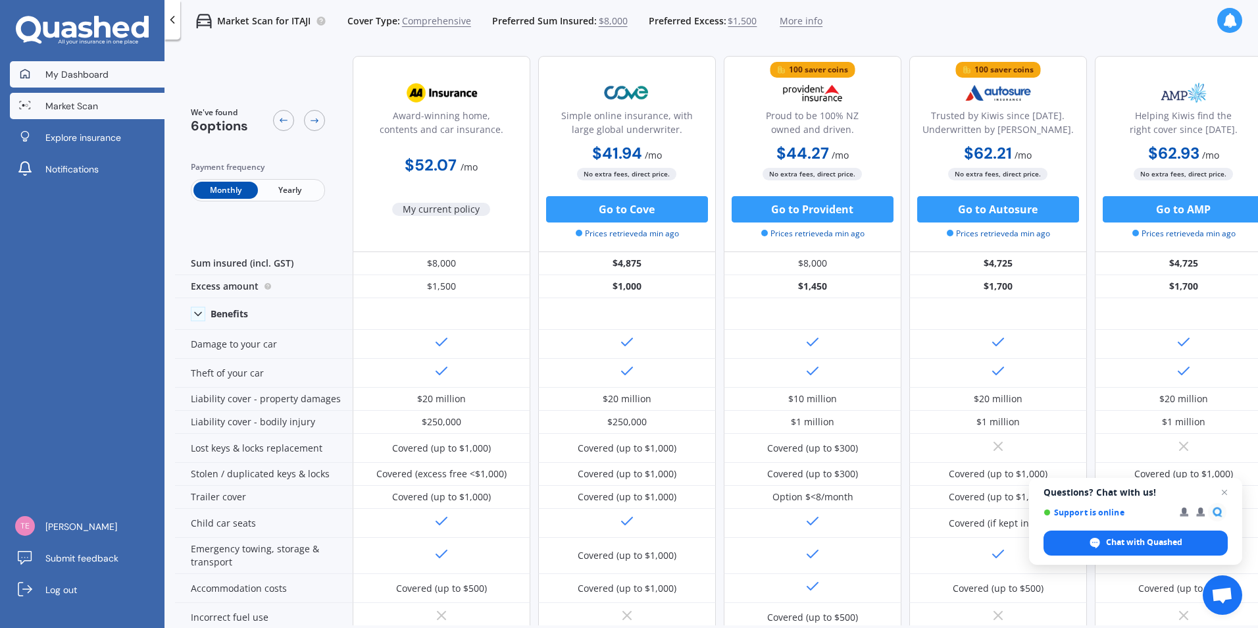
click at [79, 74] on span "My Dashboard" at bounding box center [76, 74] width 63 height 13
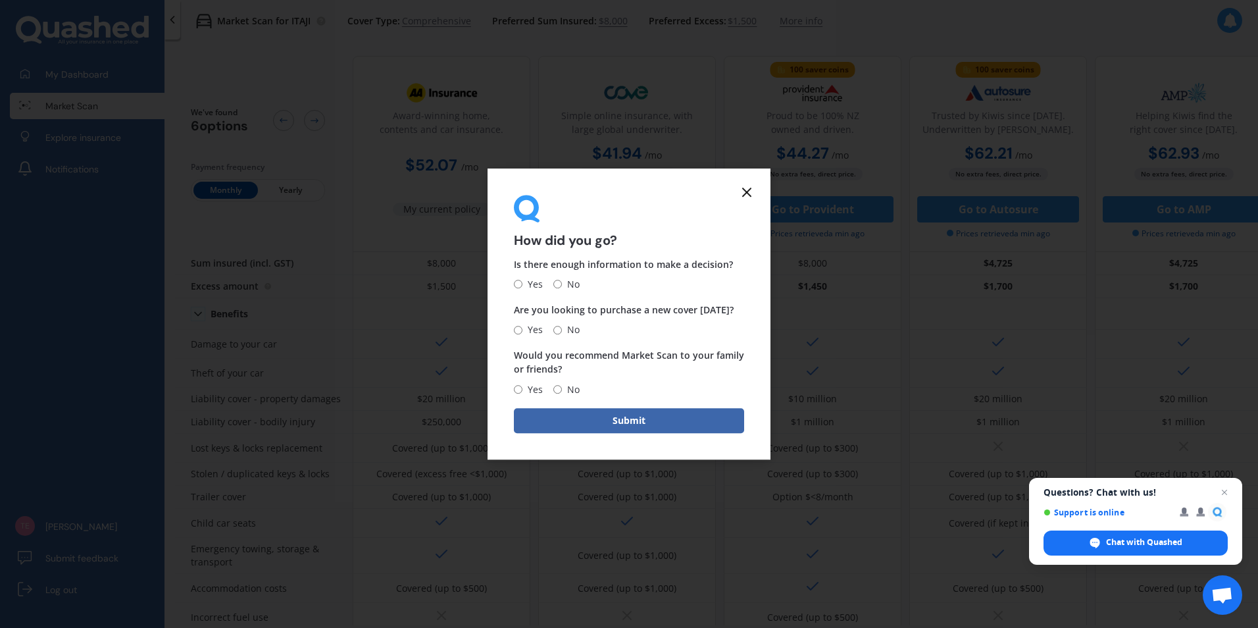
click at [744, 192] on icon at bounding box center [747, 192] width 16 height 16
